Goal: Task Accomplishment & Management: Use online tool/utility

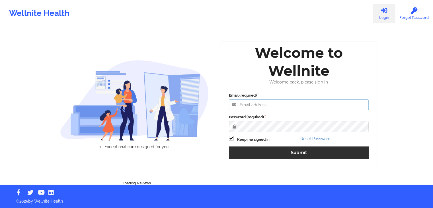
type input "[PERSON_NAME][EMAIL_ADDRESS][DOMAIN_NAME]"
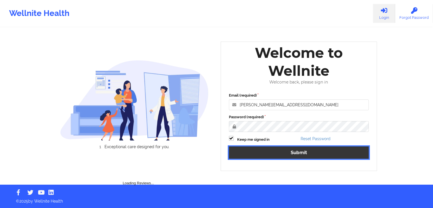
click at [324, 153] on button "Submit" at bounding box center [299, 152] width 140 height 12
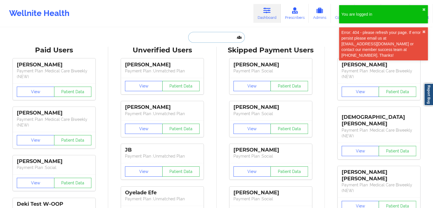
click at [204, 37] on input "text" at bounding box center [216, 37] width 56 height 11
paste input "[PERSON_NAME]"
type input "[PERSON_NAME]"
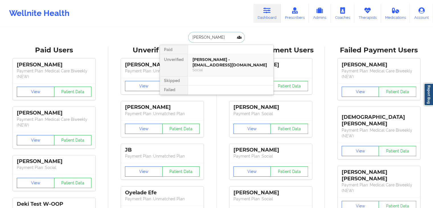
click at [226, 63] on div "[PERSON_NAME] - [EMAIL_ADDRESS][DOMAIN_NAME]" at bounding box center [231, 62] width 76 height 11
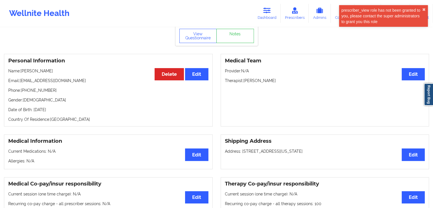
scroll to position [22, 0]
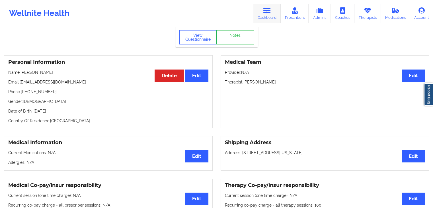
click at [264, 19] on link "Dashboard" at bounding box center [266, 13] width 27 height 19
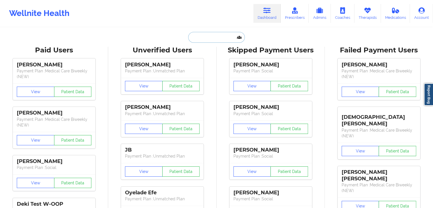
paste input "[PERSON_NAME]"
click at [202, 37] on input "text" at bounding box center [216, 37] width 56 height 11
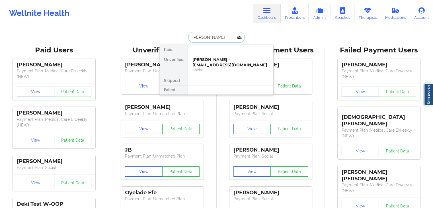
type input "[PERSON_NAME]"
click at [242, 60] on div "[PERSON_NAME] - [EMAIL_ADDRESS][DOMAIN_NAME]" at bounding box center [231, 62] width 76 height 11
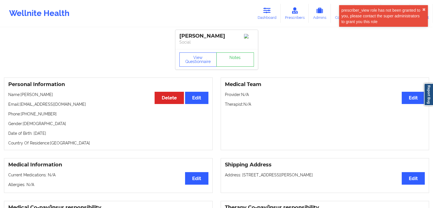
scroll to position [5, 0]
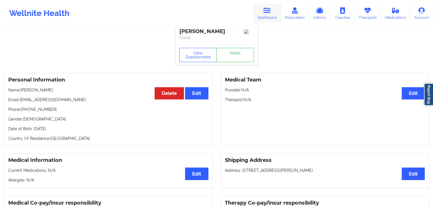
click at [267, 11] on icon at bounding box center [266, 10] width 7 height 6
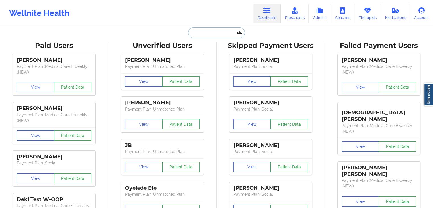
click at [205, 34] on input "text" at bounding box center [216, 32] width 56 height 11
paste input "[PERSON_NAME]"
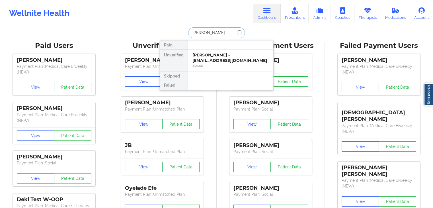
type input "[PERSON_NAME]"
click at [223, 62] on div "[PERSON_NAME] - [EMAIL_ADDRESS][DOMAIN_NAME]" at bounding box center [231, 57] width 76 height 11
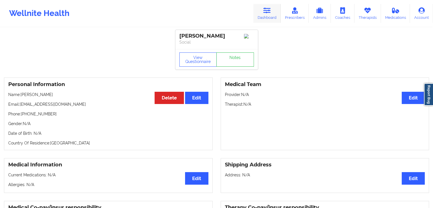
click at [261, 12] on link "Dashboard" at bounding box center [266, 13] width 27 height 19
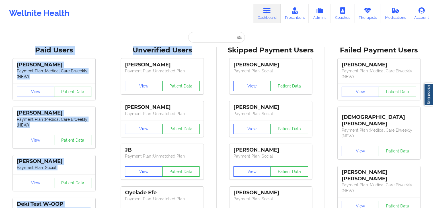
click at [201, 41] on input "text" at bounding box center [216, 37] width 56 height 11
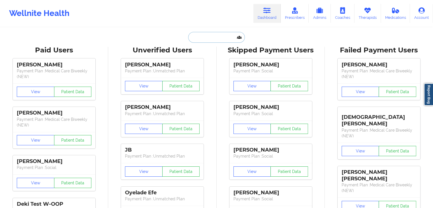
paste input "[PERSON_NAME]"
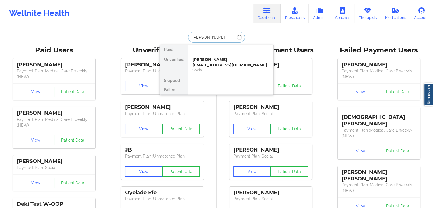
type input "[PERSON_NAME]"
click at [237, 58] on div "[PERSON_NAME] - [EMAIL_ADDRESS][DOMAIN_NAME]" at bounding box center [231, 62] width 76 height 11
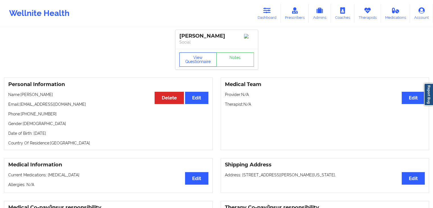
click at [207, 55] on button "View Questionnaire" at bounding box center [198, 59] width 38 height 14
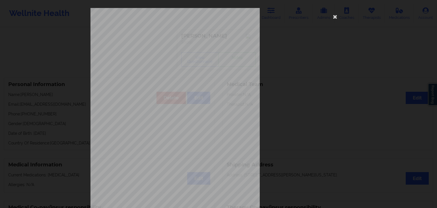
scroll to position [64, 0]
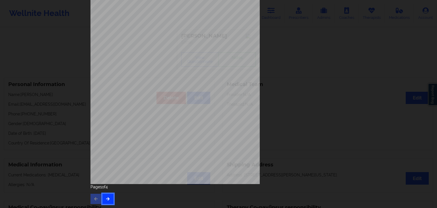
click at [103, 199] on button "button" at bounding box center [108, 199] width 11 height 10
click at [107, 198] on icon "button" at bounding box center [108, 198] width 5 height 3
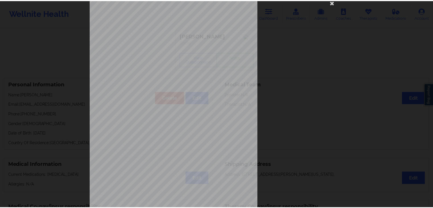
scroll to position [0, 0]
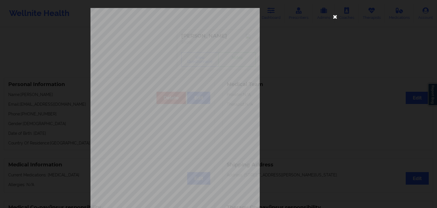
click at [334, 16] on icon at bounding box center [335, 16] width 9 height 9
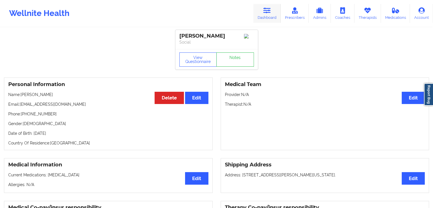
click at [268, 12] on icon at bounding box center [266, 10] width 7 height 6
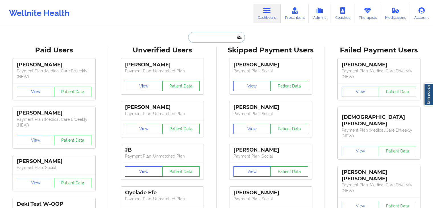
paste input "Mammy [PERSON_NAME]"
click at [215, 39] on input "text" at bounding box center [216, 37] width 56 height 11
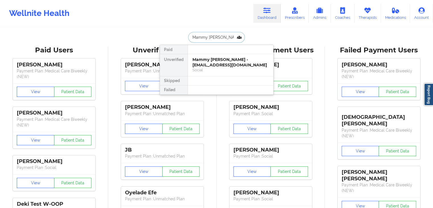
type input "Mammy [PERSON_NAME]"
click at [238, 62] on div "Mammy [PERSON_NAME] - [EMAIL_ADDRESS][DOMAIN_NAME]" at bounding box center [231, 62] width 76 height 11
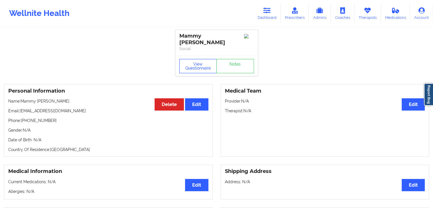
click at [195, 59] on button "View Questionnaire" at bounding box center [198, 66] width 38 height 14
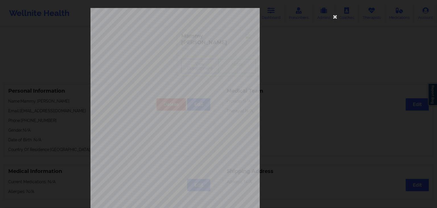
scroll to position [64, 0]
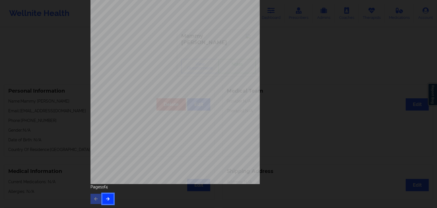
click at [107, 199] on icon "button" at bounding box center [108, 198] width 5 height 3
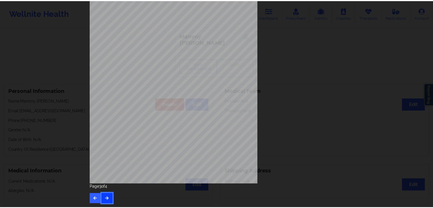
scroll to position [0, 0]
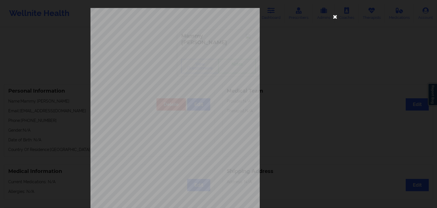
click at [333, 16] on icon at bounding box center [335, 16] width 9 height 9
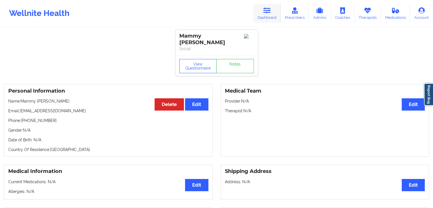
click at [260, 13] on link "Dashboard" at bounding box center [266, 13] width 27 height 19
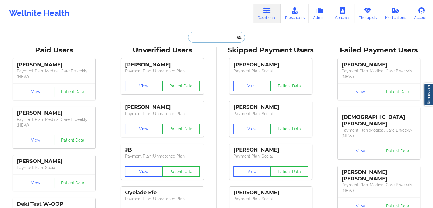
click at [209, 40] on input "text" at bounding box center [216, 37] width 56 height 11
paste input "[PERSON_NAME]"
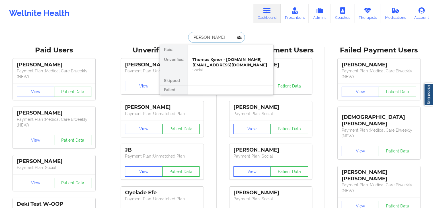
type input "[PERSON_NAME]"
click at [254, 61] on div "Thomas Kynor - [DOMAIN_NAME][EMAIL_ADDRESS][DOMAIN_NAME]" at bounding box center [231, 62] width 76 height 11
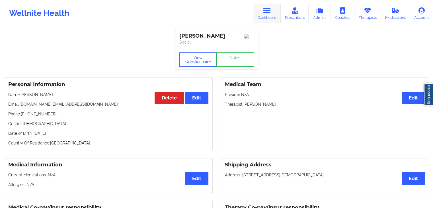
click at [267, 16] on link "Dashboard" at bounding box center [266, 13] width 27 height 19
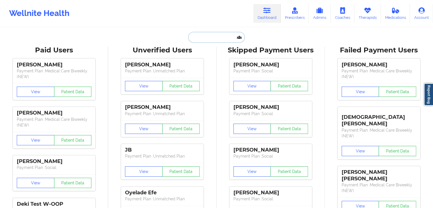
paste input "[PERSON_NAME]"
click at [212, 37] on input "text" at bounding box center [216, 37] width 56 height 11
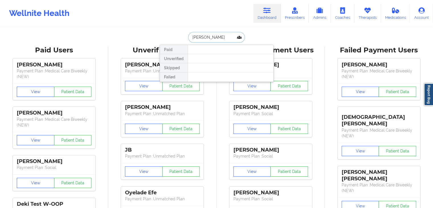
click at [206, 34] on input "[PERSON_NAME]" at bounding box center [216, 37] width 56 height 11
type input "[PERSON_NAME]"
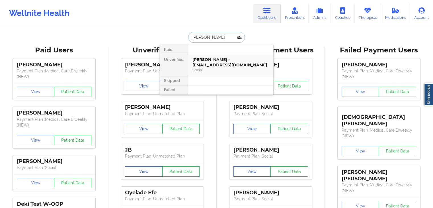
click at [215, 64] on div "[PERSON_NAME] - [EMAIL_ADDRESS][DOMAIN_NAME]" at bounding box center [231, 62] width 76 height 11
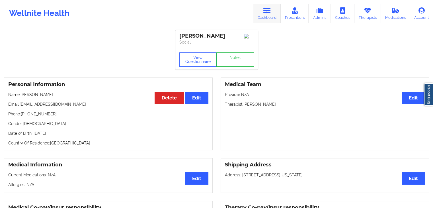
click at [269, 14] on link "Dashboard" at bounding box center [266, 13] width 27 height 19
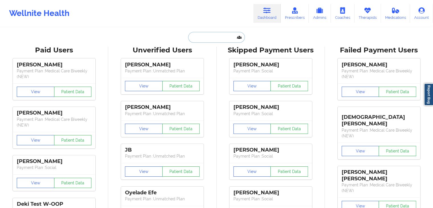
paste input "[PERSON_NAME]"
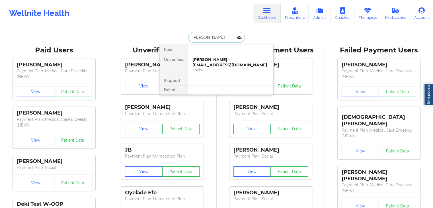
click at [217, 36] on input "[PERSON_NAME]" at bounding box center [216, 37] width 56 height 11
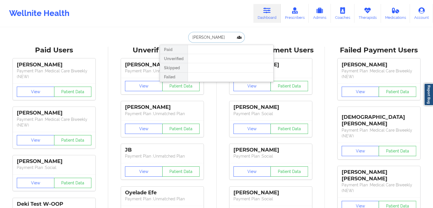
click at [207, 36] on input "[PERSON_NAME]" at bounding box center [216, 37] width 56 height 11
type input "[PERSON_NAME]"
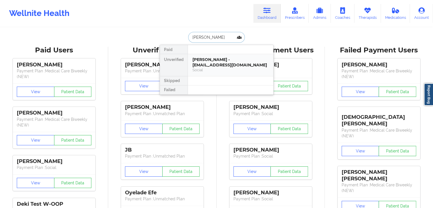
click at [227, 67] on div "Social" at bounding box center [231, 69] width 76 height 5
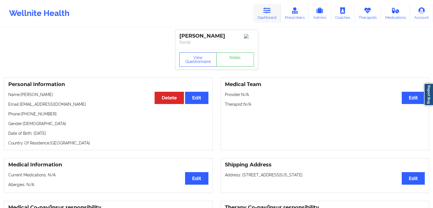
click at [265, 19] on link "Dashboard" at bounding box center [266, 13] width 27 height 19
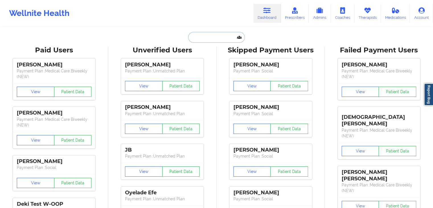
paste input "[PERSON_NAME]"
type input "[PERSON_NAME]"
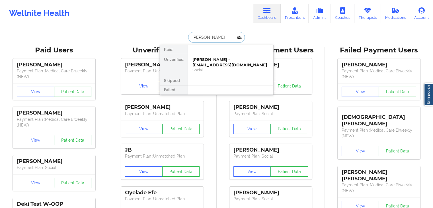
click at [208, 37] on input "[PERSON_NAME]" at bounding box center [216, 37] width 56 height 11
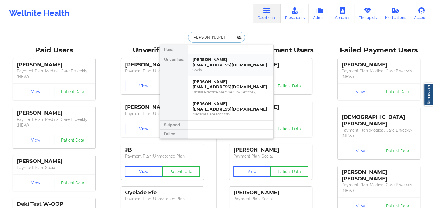
click at [234, 66] on div "[PERSON_NAME] - [EMAIL_ADDRESS][DOMAIN_NAME]" at bounding box center [231, 62] width 76 height 11
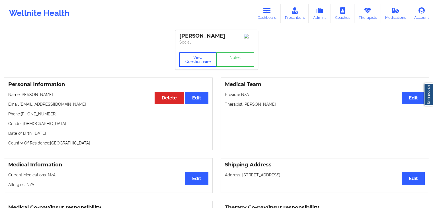
click at [202, 60] on button "View Questionnaire" at bounding box center [198, 59] width 38 height 14
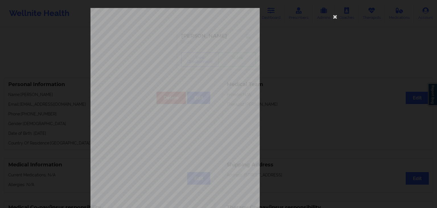
scroll to position [64, 0]
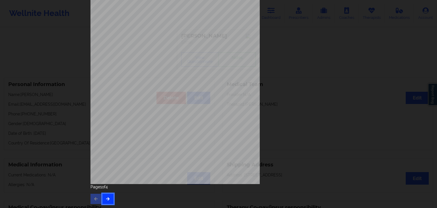
click at [112, 198] on button "button" at bounding box center [108, 199] width 11 height 10
click at [107, 197] on icon "button" at bounding box center [108, 198] width 5 height 3
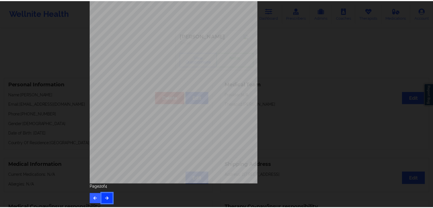
scroll to position [0, 0]
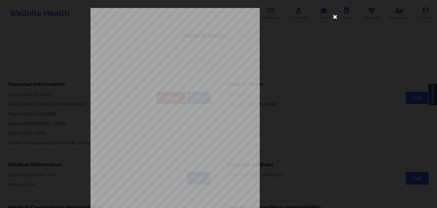
click at [333, 19] on icon at bounding box center [335, 16] width 9 height 9
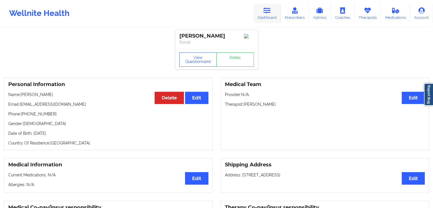
click at [266, 5] on link "Dashboard" at bounding box center [266, 13] width 27 height 19
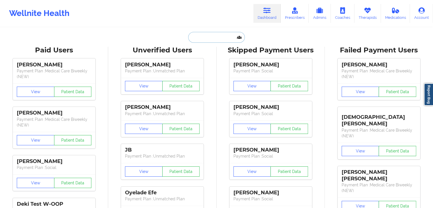
paste input "[PERSON_NAME]"
type input "[PERSON_NAME]"
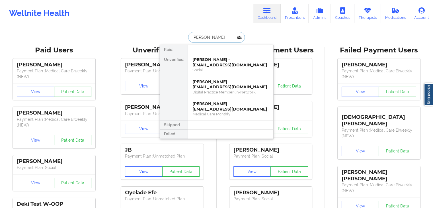
click at [203, 36] on input "[PERSON_NAME]" at bounding box center [216, 37] width 56 height 11
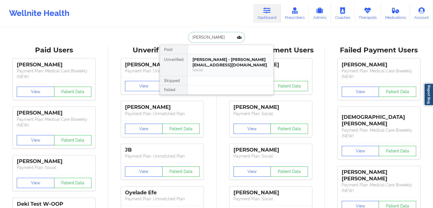
click at [225, 67] on div "[PERSON_NAME] - [PERSON_NAME][EMAIL_ADDRESS][DOMAIN_NAME]" at bounding box center [231, 62] width 76 height 11
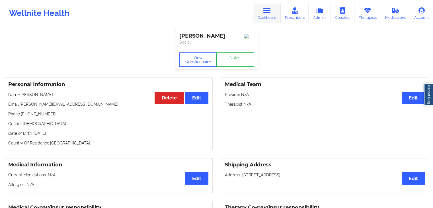
click at [265, 18] on link "Dashboard" at bounding box center [266, 13] width 27 height 19
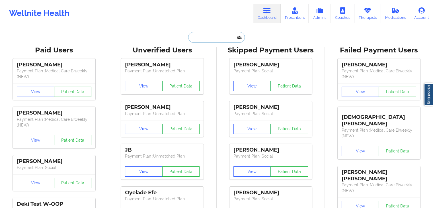
click at [195, 38] on input "text" at bounding box center [216, 37] width 56 height 11
paste input "[PERSON_NAME]"
type input "[PERSON_NAME]"
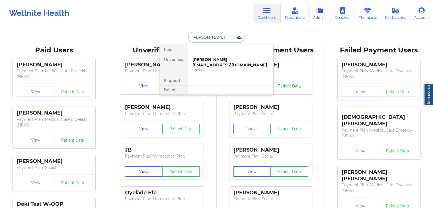
click at [232, 63] on div "[PERSON_NAME] - [EMAIL_ADDRESS][DOMAIN_NAME]" at bounding box center [231, 62] width 76 height 11
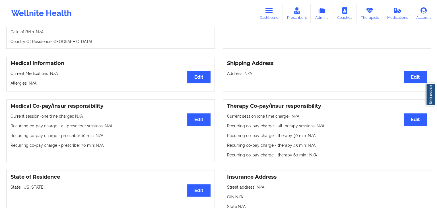
scroll to position [28, 0]
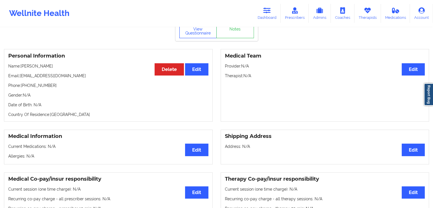
click at [200, 33] on button "View Questionnaire" at bounding box center [198, 31] width 38 height 14
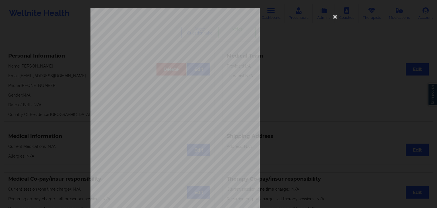
scroll to position [64, 0]
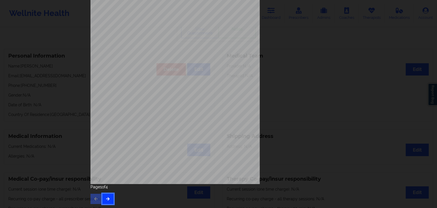
click at [109, 197] on button "button" at bounding box center [108, 199] width 11 height 10
click at [106, 198] on icon "button" at bounding box center [108, 198] width 5 height 3
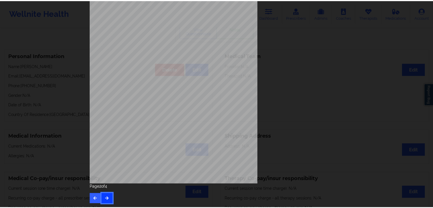
scroll to position [0, 0]
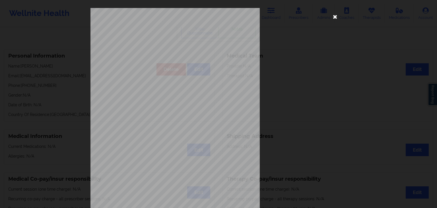
click at [334, 16] on icon at bounding box center [335, 16] width 9 height 9
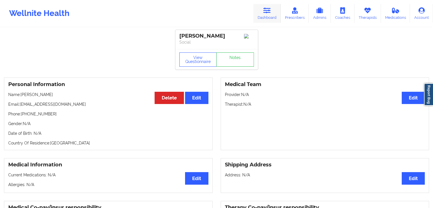
click at [268, 12] on icon at bounding box center [266, 10] width 7 height 6
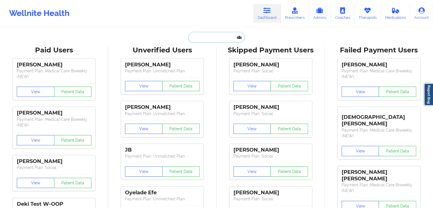
click at [205, 36] on input "text" at bounding box center [216, 37] width 56 height 11
paste input "[PERSON_NAME]"
type input "[PERSON_NAME]"
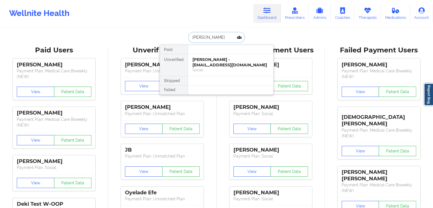
click at [232, 64] on div "[PERSON_NAME] - [EMAIL_ADDRESS][DOMAIN_NAME]" at bounding box center [231, 62] width 76 height 11
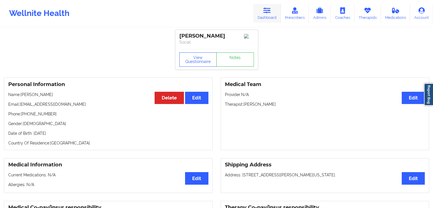
click at [274, 9] on link "Dashboard" at bounding box center [266, 13] width 27 height 19
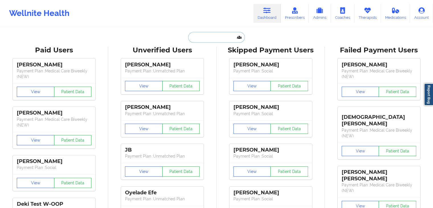
paste input "[PERSON_NAME]"
type input "[PERSON_NAME]"
click at [218, 38] on input "[PERSON_NAME]" at bounding box center [216, 37] width 56 height 11
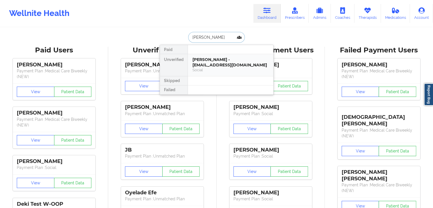
click at [235, 62] on div "[PERSON_NAME] - [EMAIL_ADDRESS][DOMAIN_NAME]" at bounding box center [231, 62] width 76 height 11
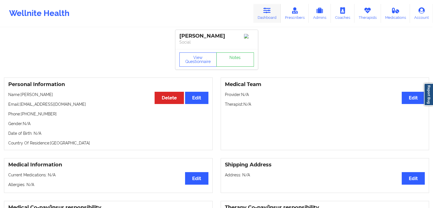
click at [272, 15] on link "Dashboard" at bounding box center [266, 13] width 27 height 19
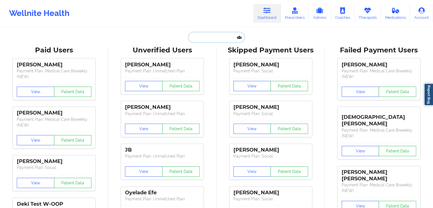
click at [212, 39] on input "text" at bounding box center [216, 37] width 56 height 11
paste input "[PERSON_NAME]"
type input "[PERSON_NAME]"
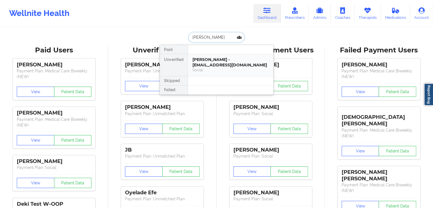
click at [224, 64] on div "[PERSON_NAME] - [EMAIL_ADDRESS][DOMAIN_NAME]" at bounding box center [231, 62] width 76 height 11
